Goal: Task Accomplishment & Management: Use online tool/utility

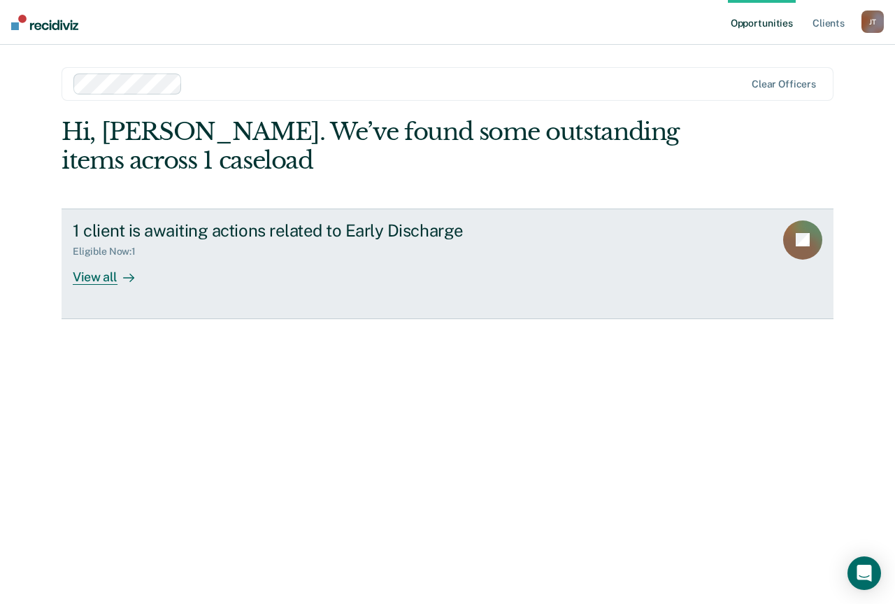
click at [118, 288] on link "1 client is awaiting actions related to Early Discharge Eligible Now : 1 View a…" at bounding box center [448, 263] width 772 height 111
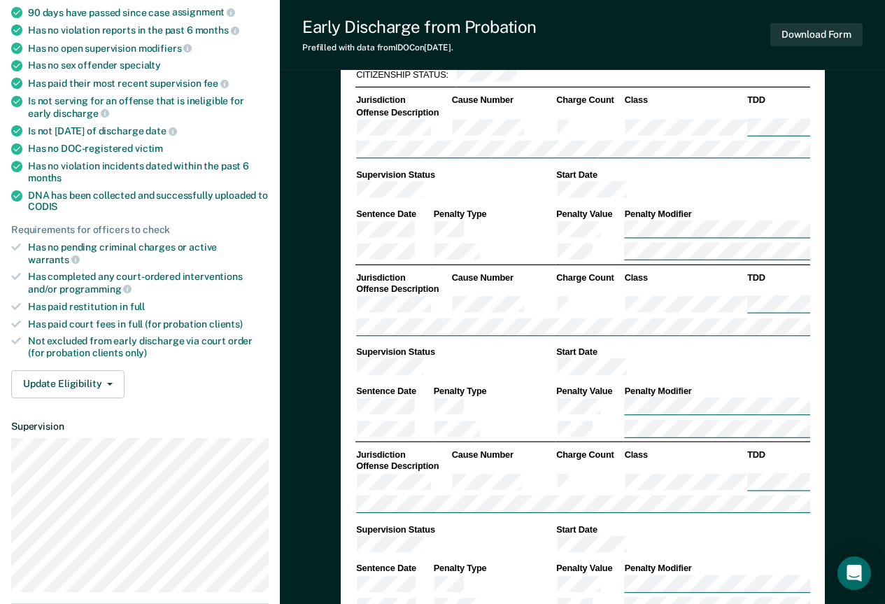
scroll to position [281, 0]
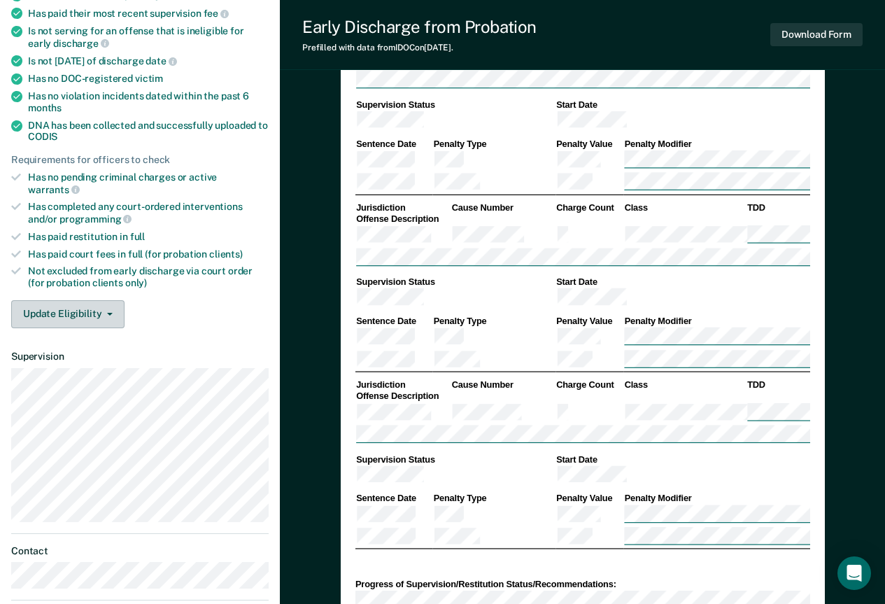
click at [78, 311] on button "Update Eligibility" at bounding box center [67, 314] width 113 height 28
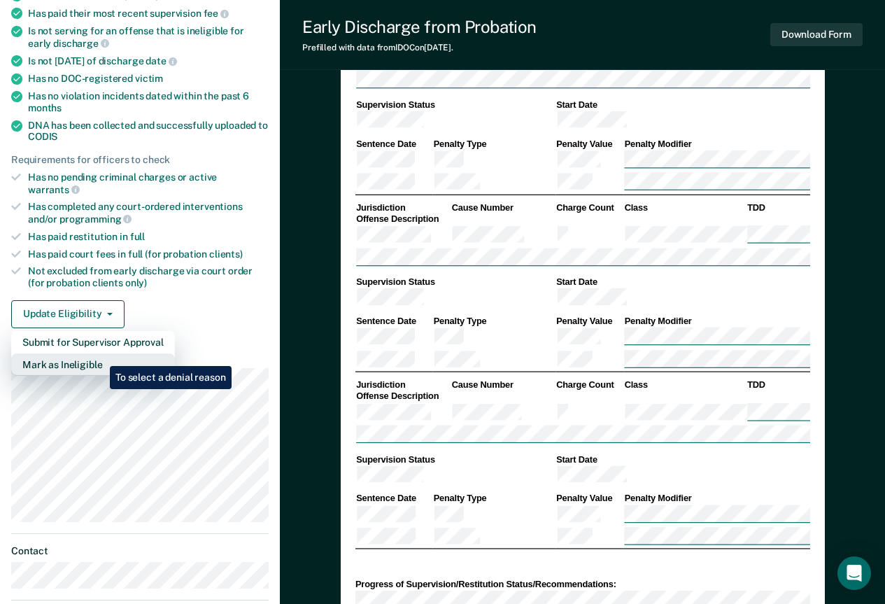
click at [99, 355] on button "Mark as Ineligible" at bounding box center [93, 364] width 164 height 22
type textarea "x"
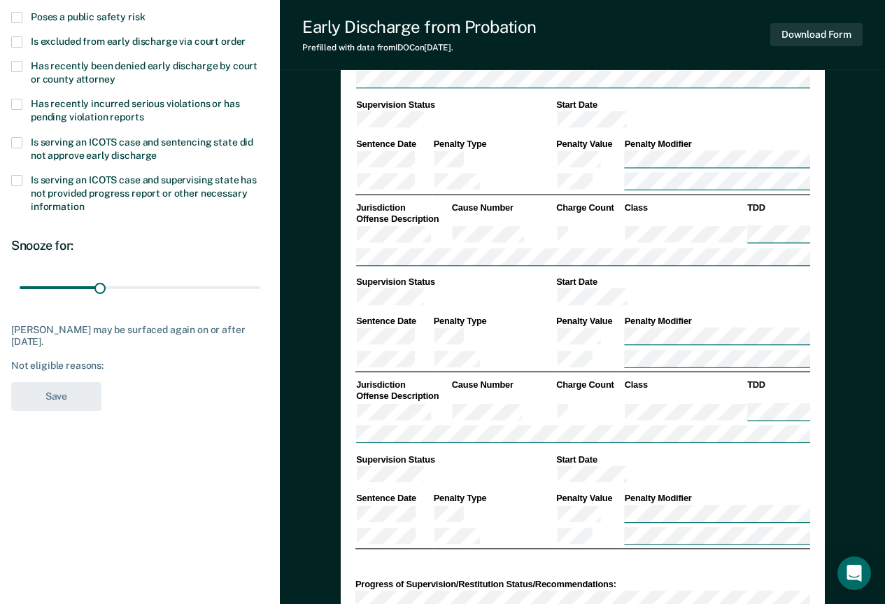
scroll to position [71, 0]
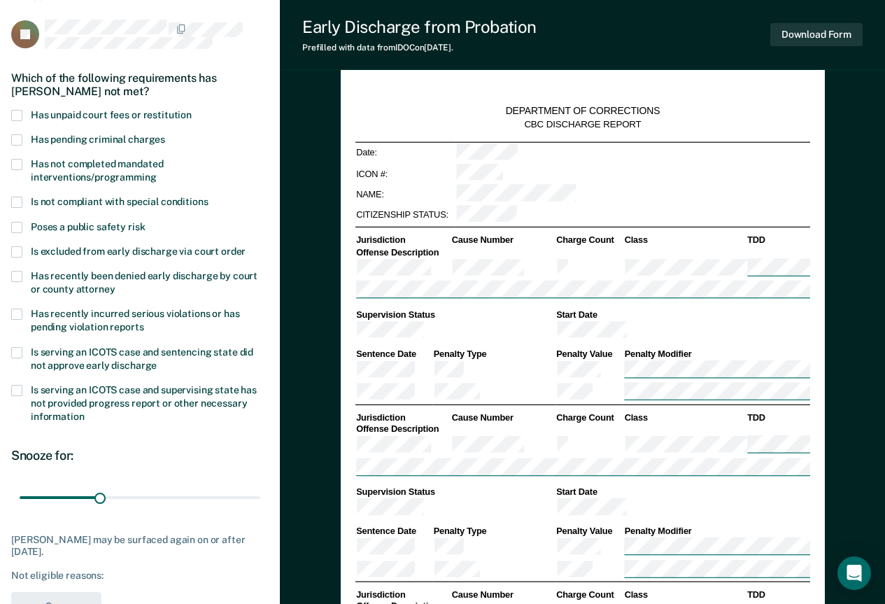
click at [24, 113] on label "Has unpaid court fees or restitution" at bounding box center [139, 116] width 257 height 13
click at [192, 110] on input "Has unpaid court fees or restitution" at bounding box center [192, 110] width 0 height 0
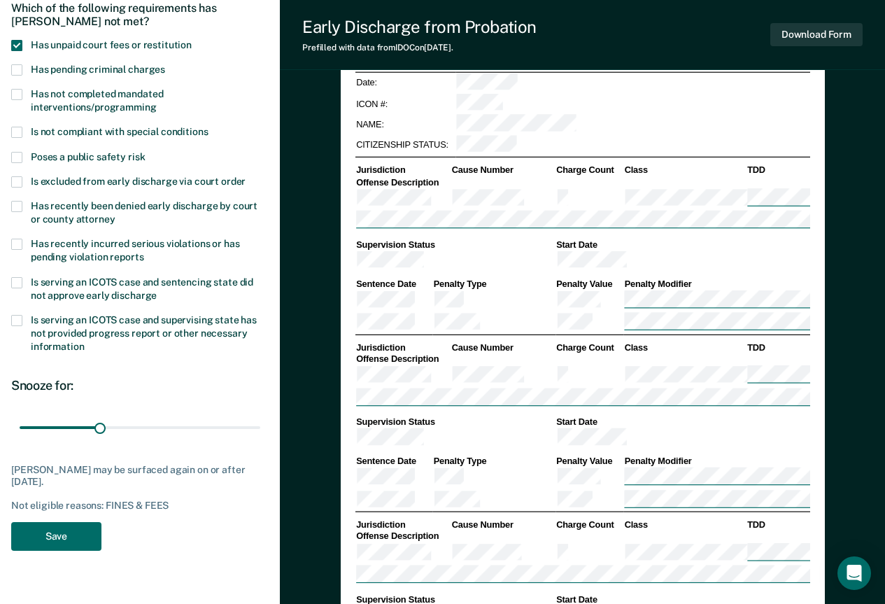
scroll to position [211, 0]
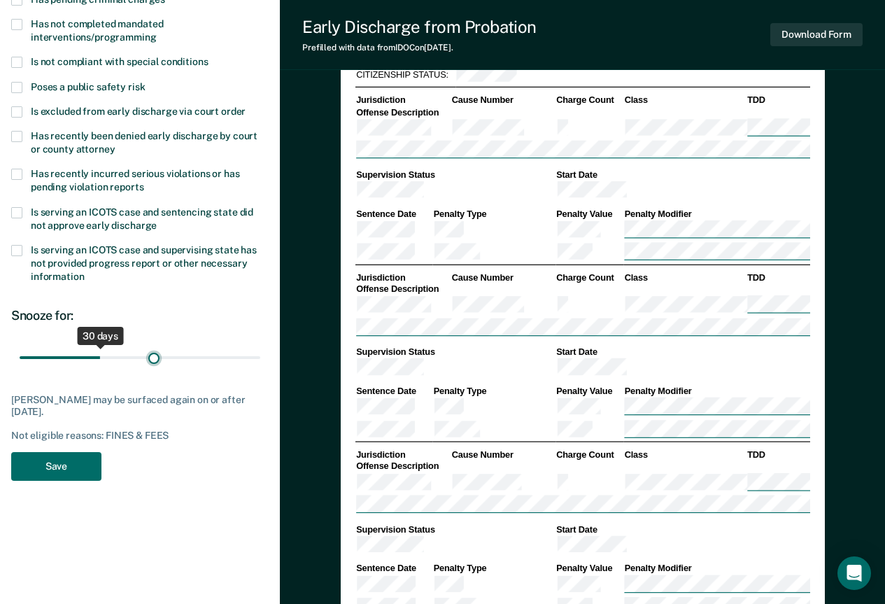
click at [154, 355] on input "range" at bounding box center [140, 357] width 241 height 24
click at [207, 360] on input "range" at bounding box center [140, 357] width 241 height 24
drag, startPoint x: 229, startPoint y: 357, endPoint x: 302, endPoint y: 350, distance: 73.2
type input "90"
click at [260, 350] on input "range" at bounding box center [140, 357] width 241 height 24
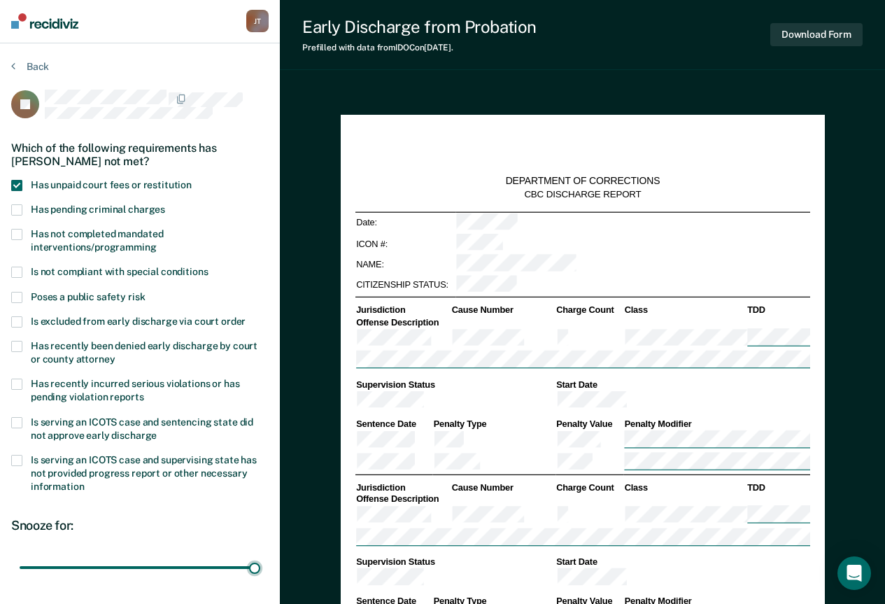
scroll to position [141, 0]
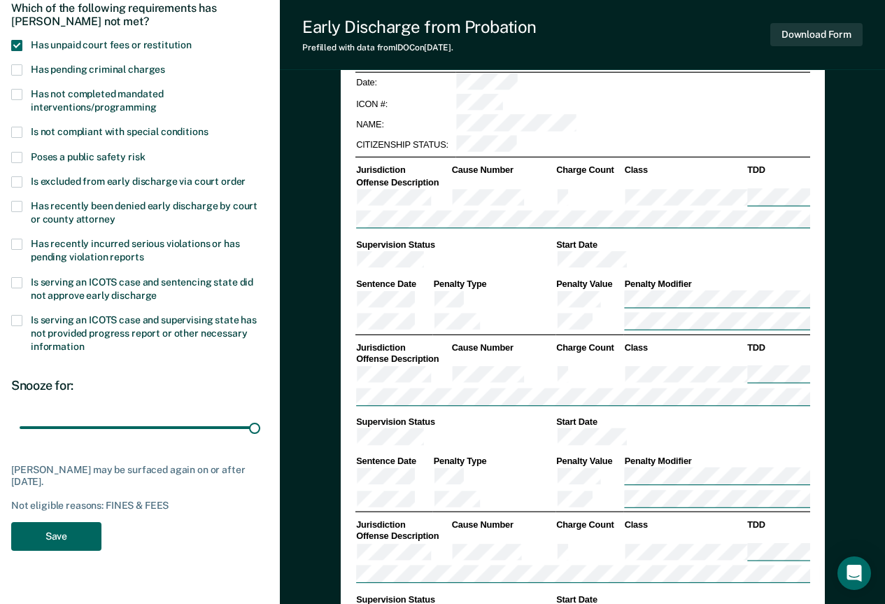
click at [73, 532] on button "Save" at bounding box center [56, 536] width 90 height 29
type textarea "x"
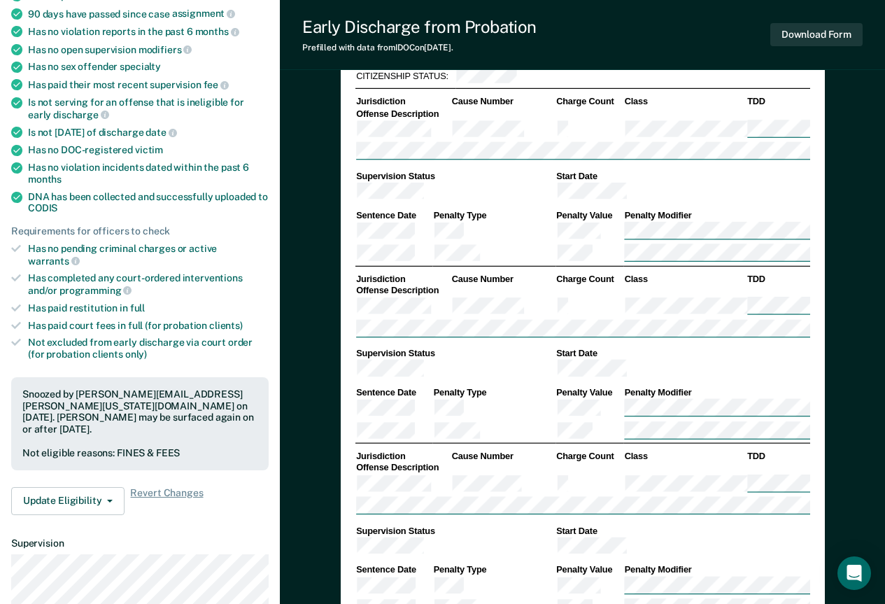
scroll to position [0, 0]
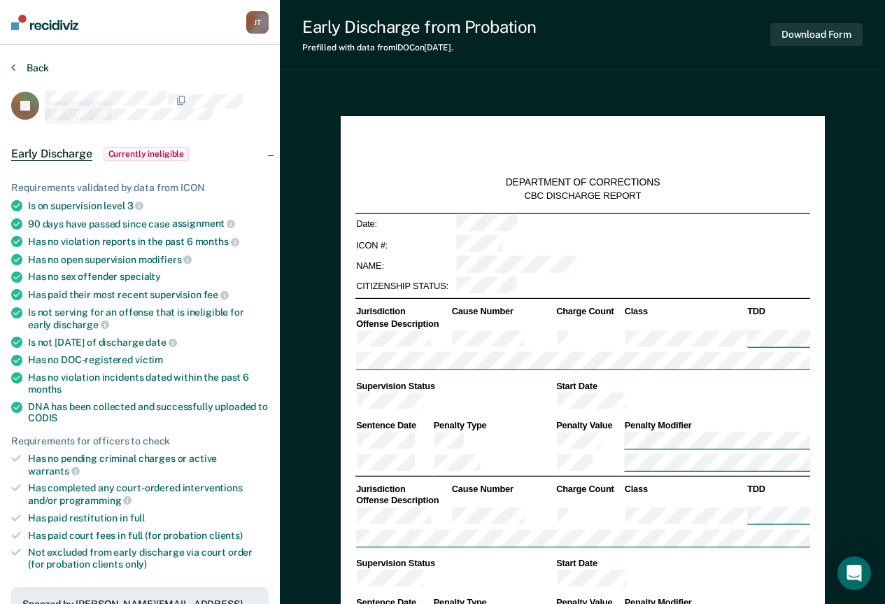
click at [29, 71] on button "Back" at bounding box center [30, 68] width 38 height 13
